Goal: Check status: Check status

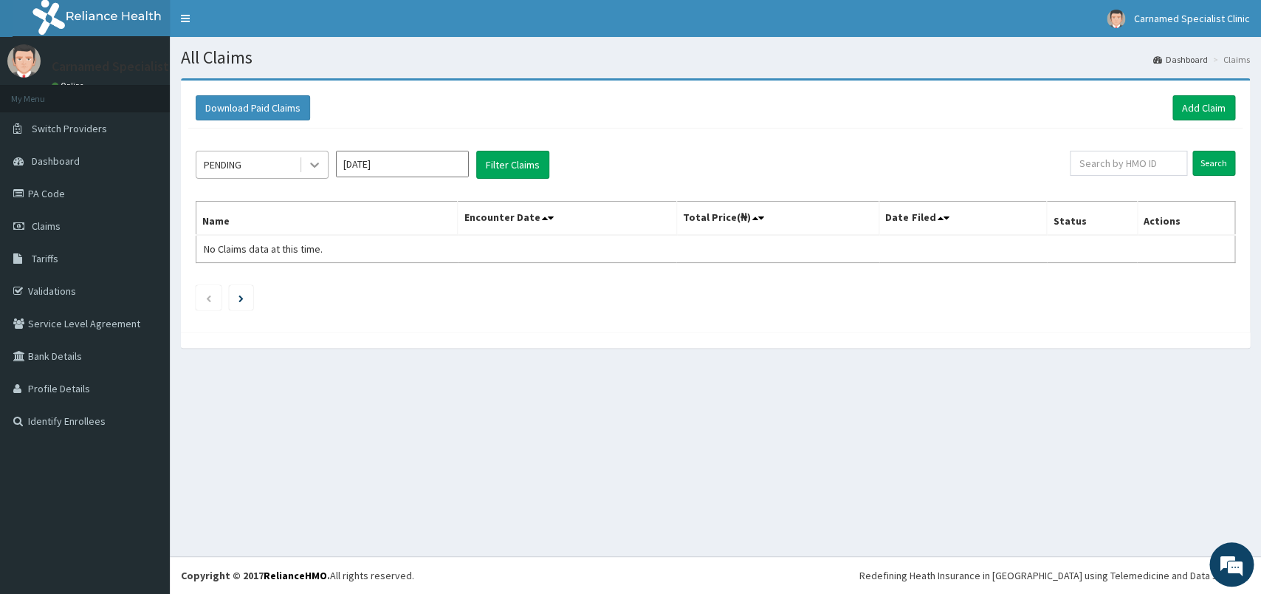
click at [316, 162] on icon at bounding box center [314, 164] width 15 height 15
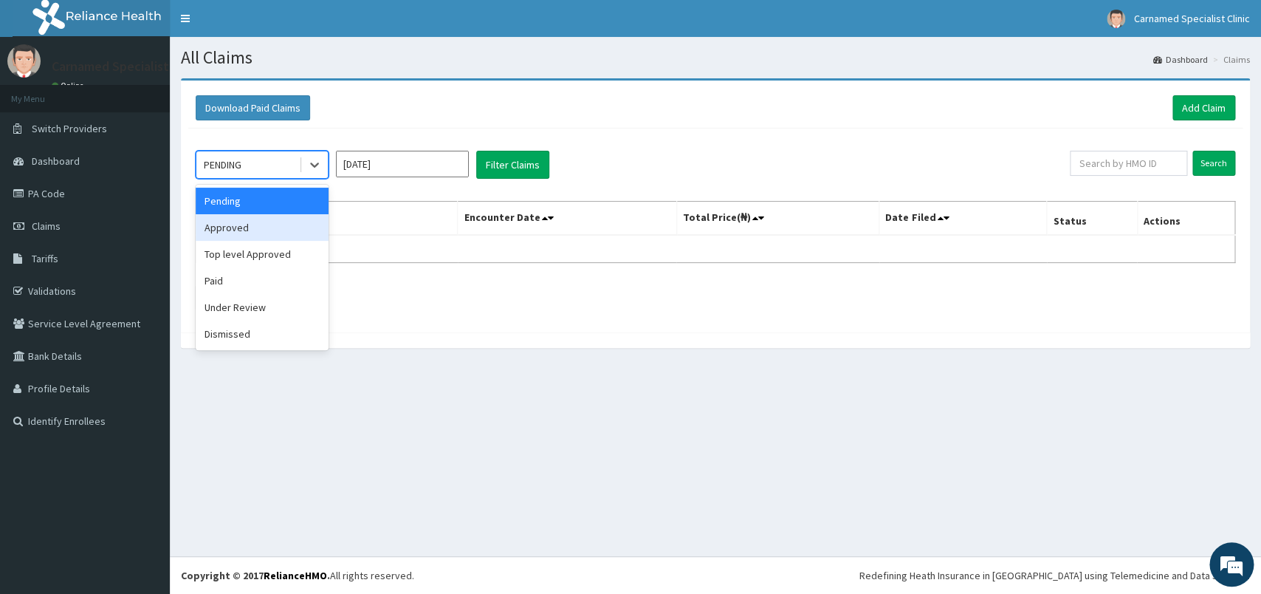
click at [227, 233] on div "Approved" at bounding box center [262, 227] width 133 height 27
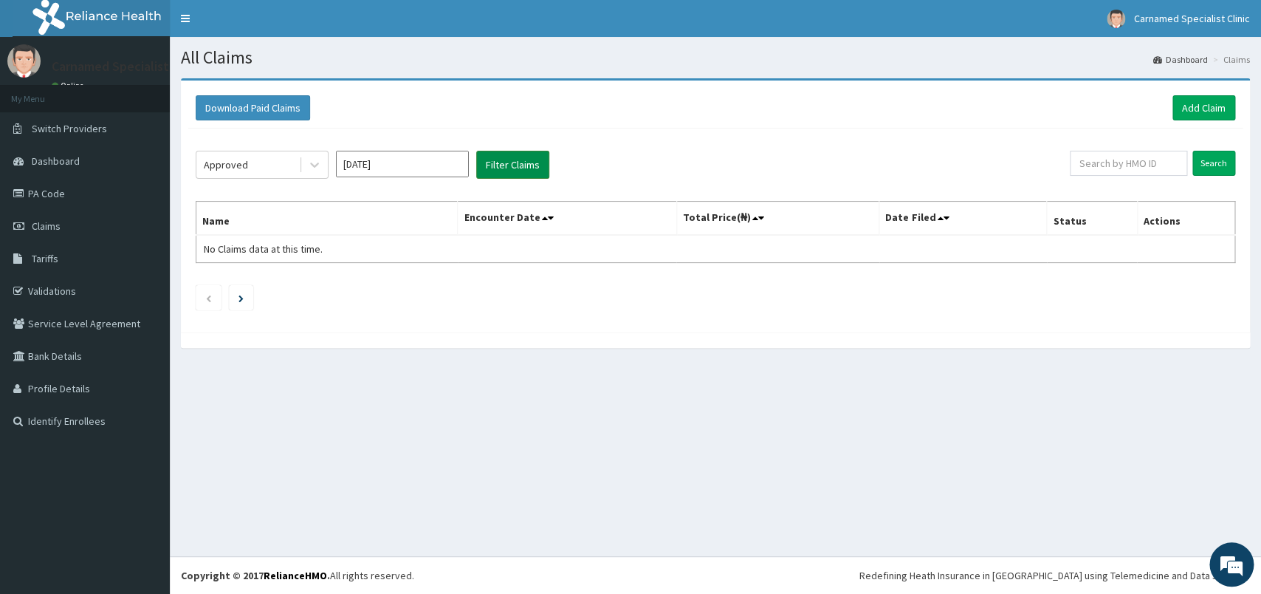
click at [502, 165] on button "Filter Claims" at bounding box center [512, 165] width 73 height 28
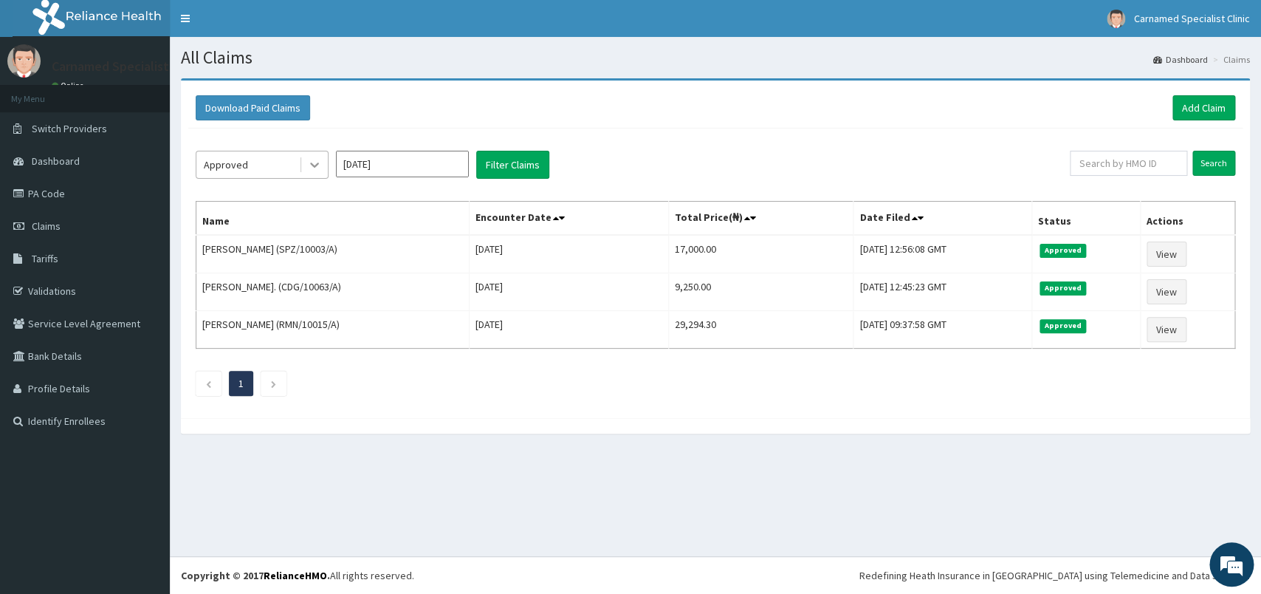
click at [317, 169] on icon at bounding box center [314, 164] width 15 height 15
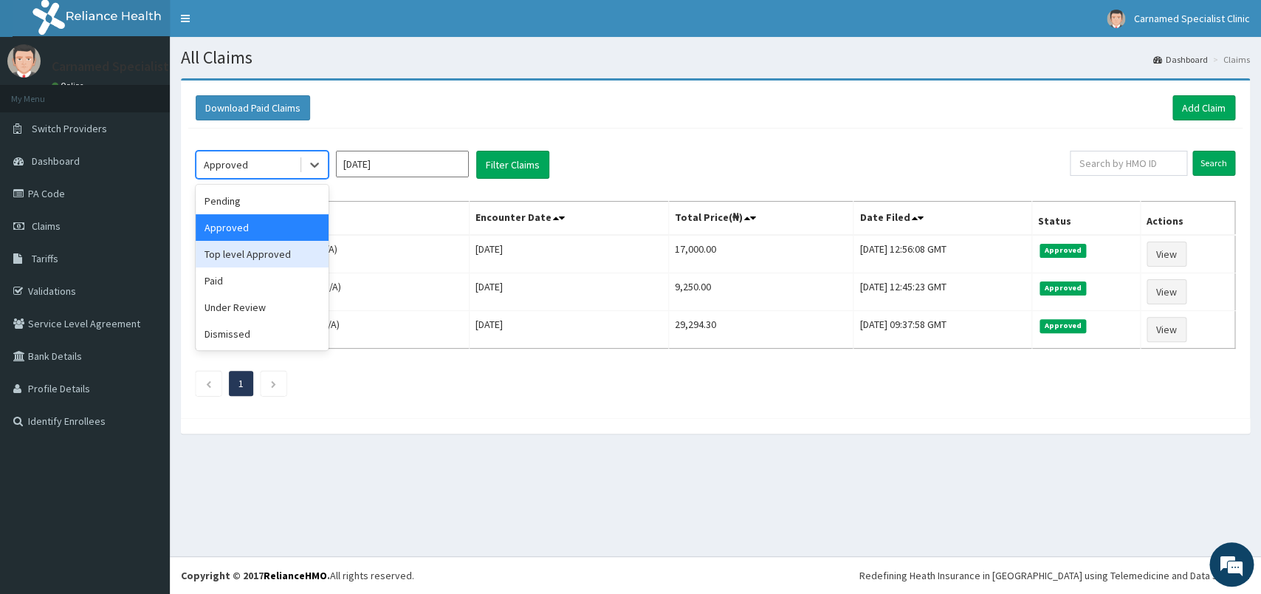
click at [269, 255] on div "Top level Approved" at bounding box center [262, 254] width 133 height 27
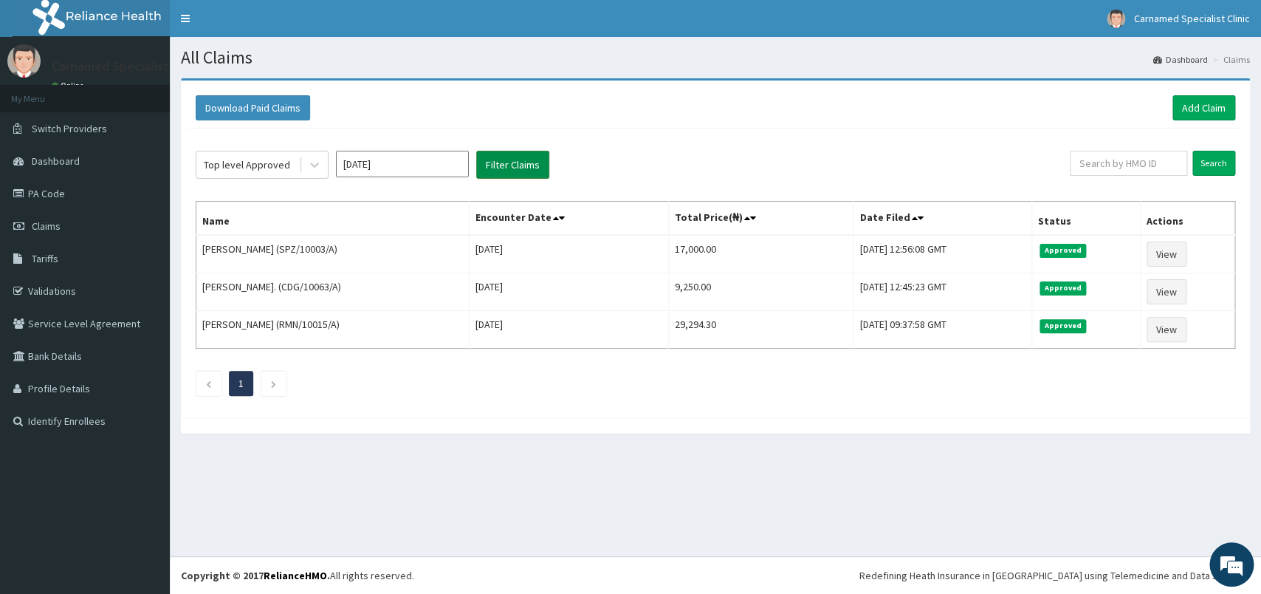
click at [520, 163] on button "Filter Claims" at bounding box center [512, 165] width 73 height 28
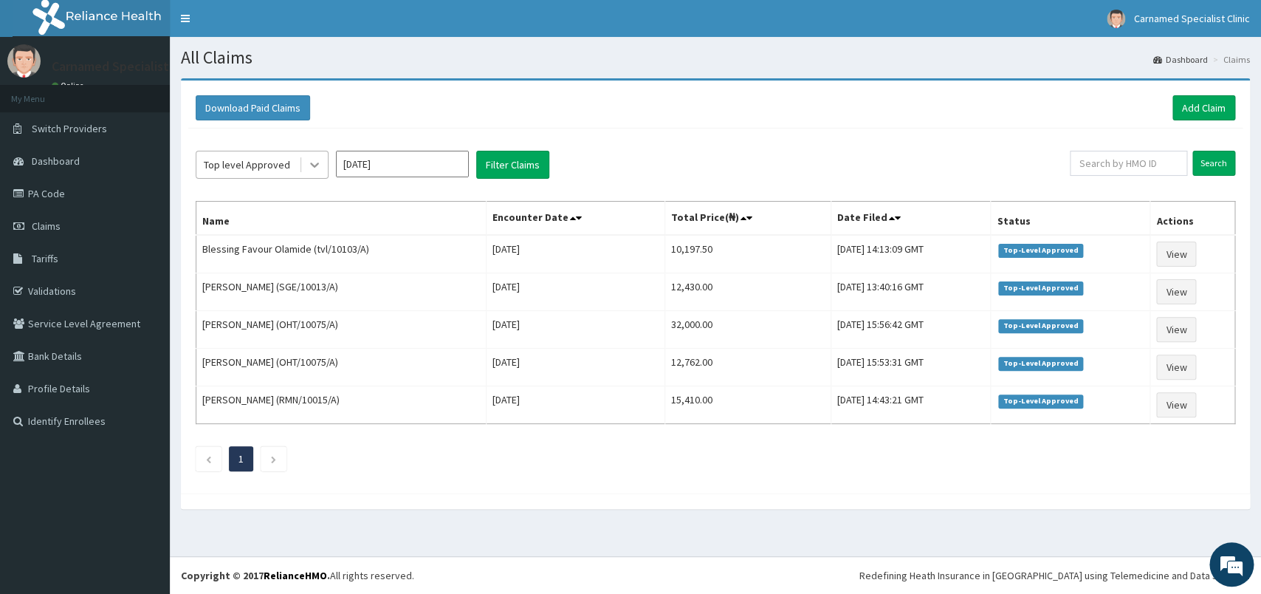
click at [320, 159] on icon at bounding box center [314, 164] width 15 height 15
click at [388, 163] on input "[DATE]" at bounding box center [402, 164] width 133 height 27
click at [552, 102] on div "Download Paid Claims Add Claim" at bounding box center [716, 107] width 1040 height 25
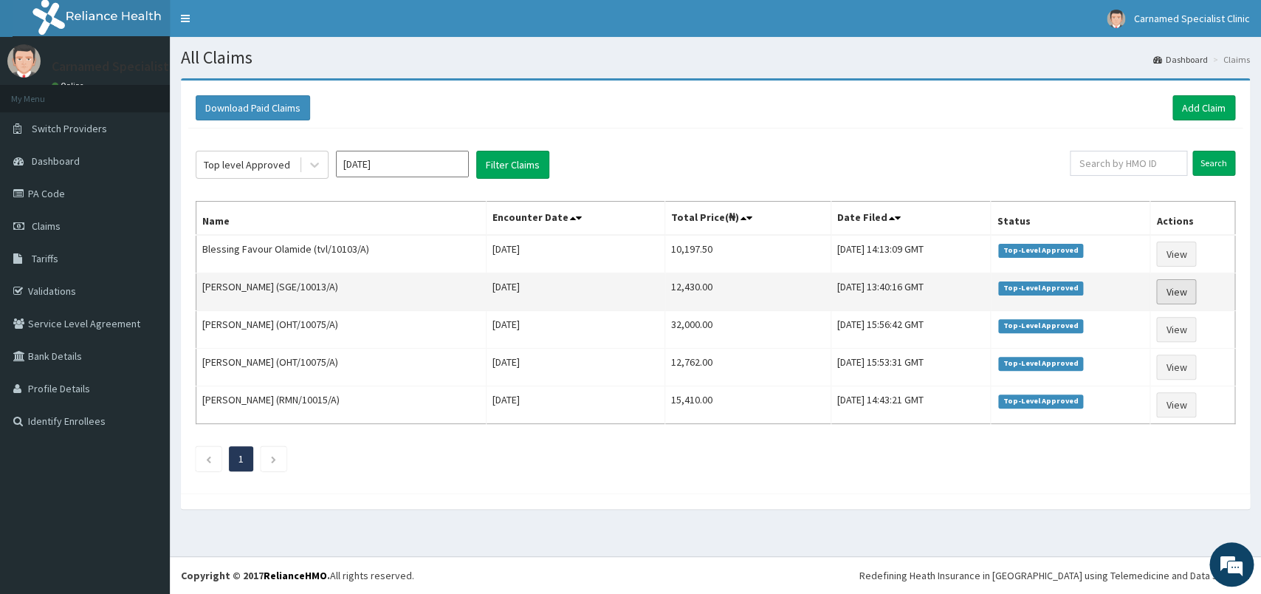
click at [1177, 295] on link "View" at bounding box center [1176, 291] width 40 height 25
